Goal: Navigation & Orientation: Find specific page/section

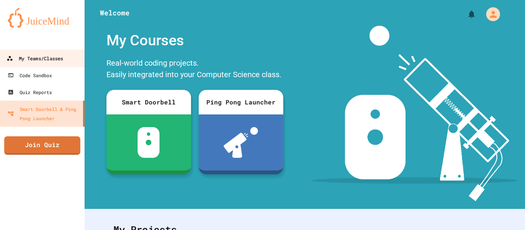
click at [36, 62] on div "My Teams/Classes" at bounding box center [35, 59] width 57 height 10
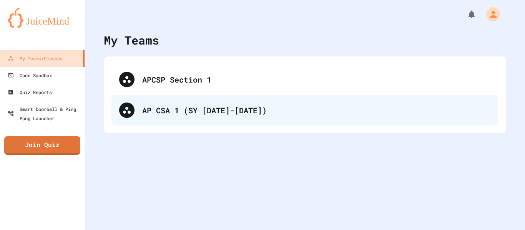
click at [153, 106] on div "AP CSA 1 (SY [DATE]-[DATE])" at bounding box center [316, 111] width 348 height 12
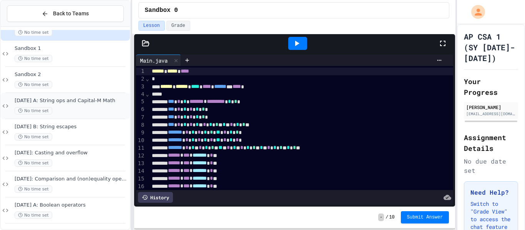
scroll to position [29, 0]
